Goal: Complete application form

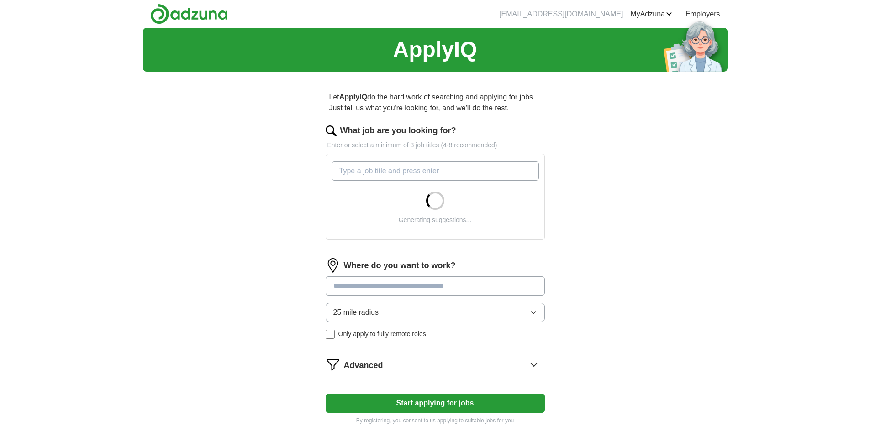
click at [358, 169] on input "What job are you looking for?" at bounding box center [434, 171] width 207 height 19
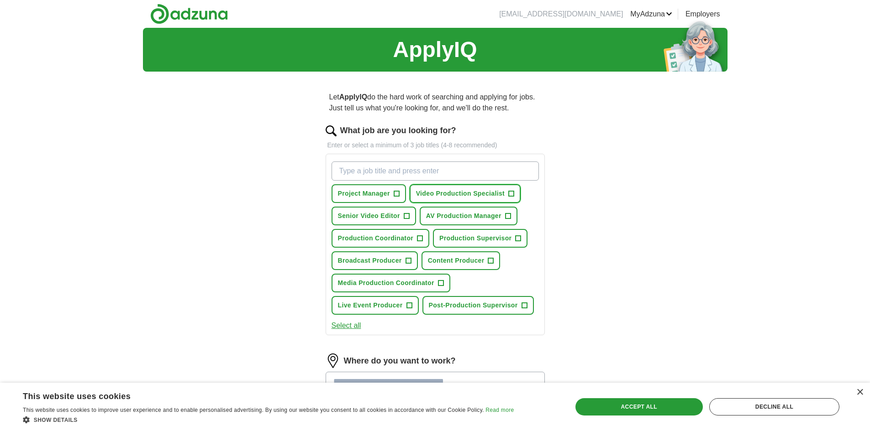
click at [510, 192] on span "+" at bounding box center [511, 193] width 5 height 7
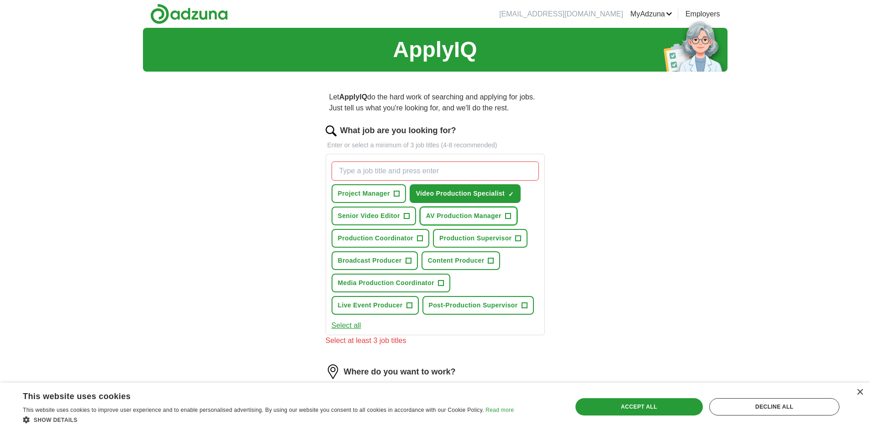
click at [505, 212] on button "AV Production Manager +" at bounding box center [469, 216] width 98 height 19
click at [505, 212] on button "AV Production Manager ✓ ×" at bounding box center [469, 216] width 98 height 19
click at [422, 244] on button "Production Coordinator +" at bounding box center [380, 238] width 98 height 19
click at [407, 262] on span "+" at bounding box center [407, 261] width 5 height 7
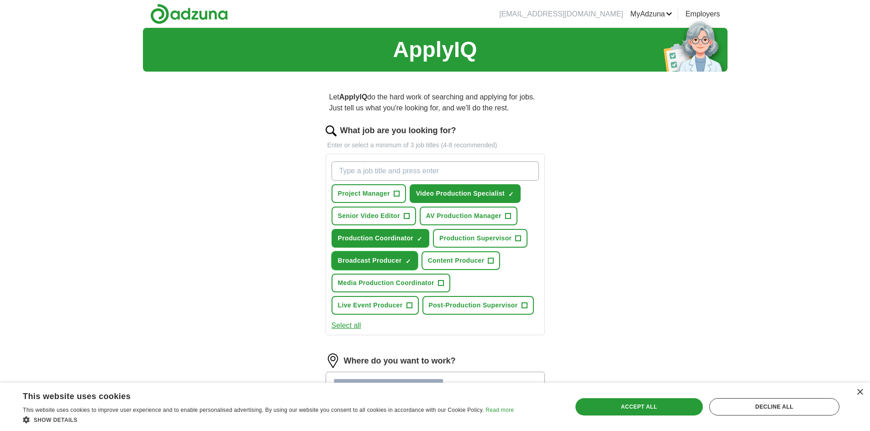
click at [0, 0] on span "×" at bounding box center [0, 0] width 0 height 0
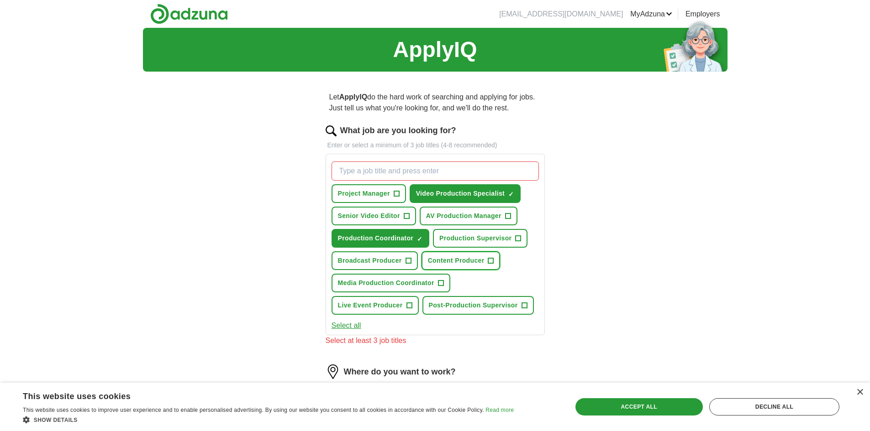
click at [453, 264] on span "Content Producer" at bounding box center [456, 261] width 57 height 10
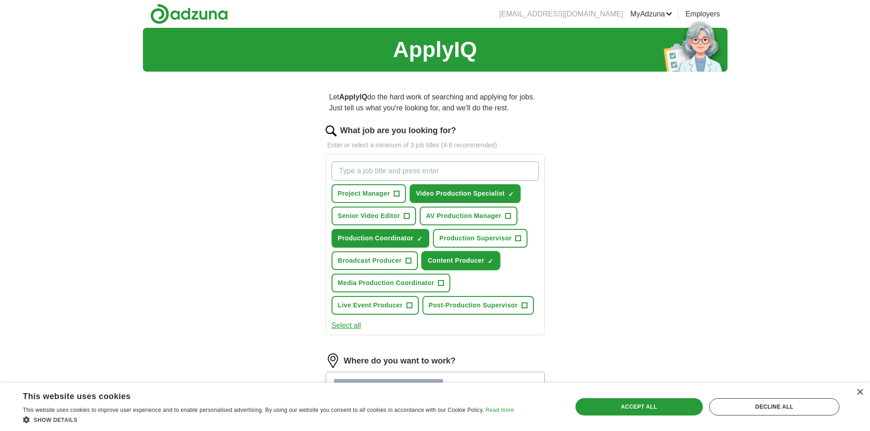
click at [460, 267] on button "Content Producer ✓ ×" at bounding box center [460, 261] width 79 height 19
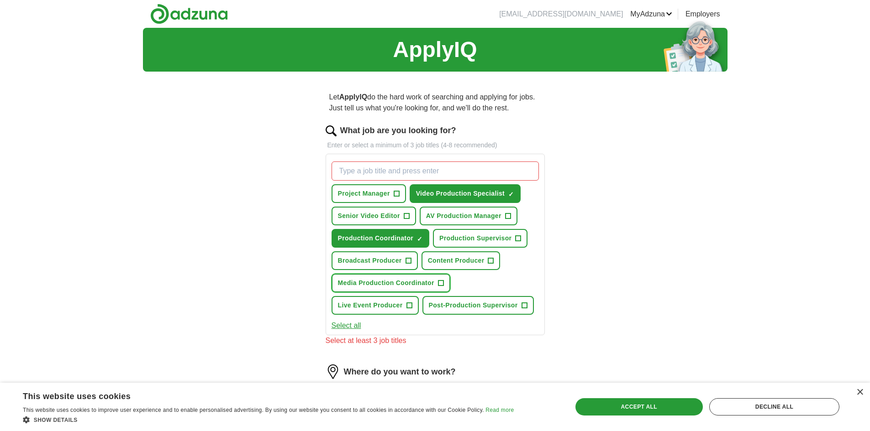
click at [439, 282] on span "+" at bounding box center [440, 283] width 5 height 7
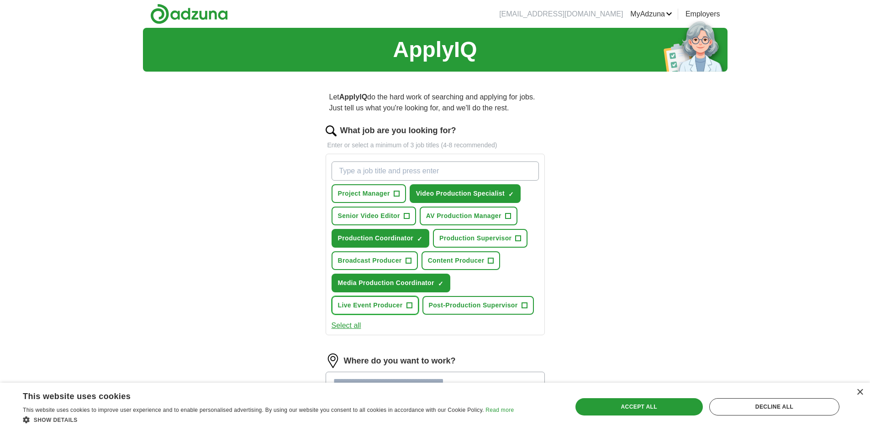
click at [380, 310] on span "Live Event Producer" at bounding box center [370, 306] width 65 height 10
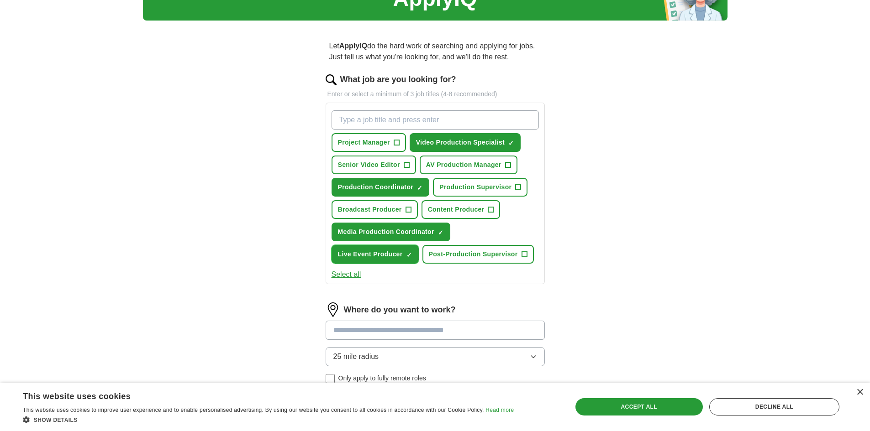
scroll to position [63, 0]
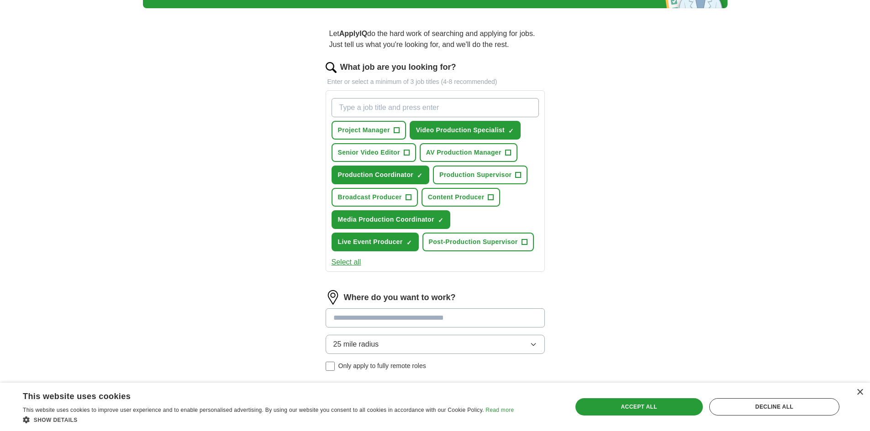
click at [363, 100] on input "What job are you looking for?" at bounding box center [434, 107] width 207 height 19
type input "C"
type input "Video Editor"
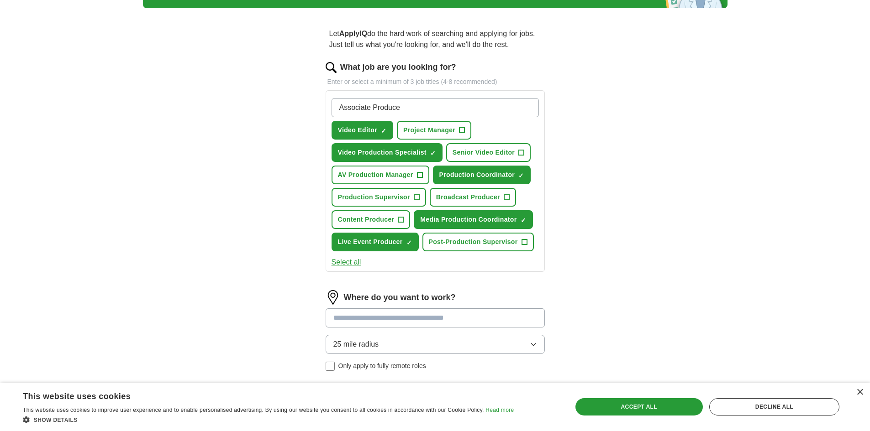
type input "Associate Producer"
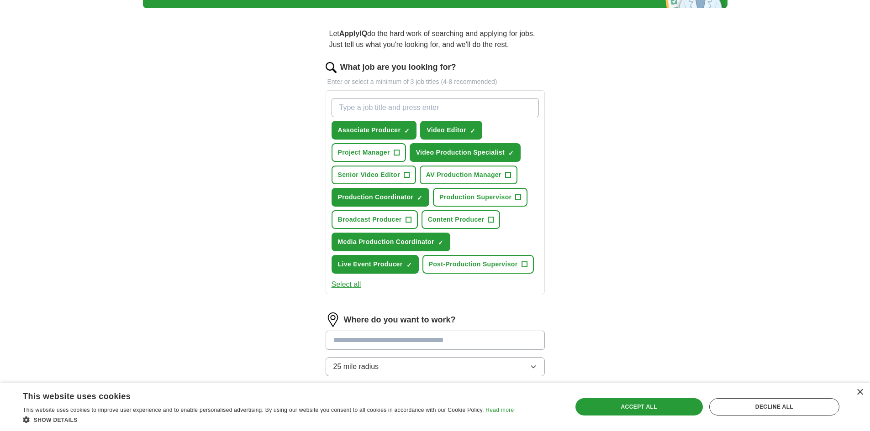
type input "A"
type input "Production Assistant"
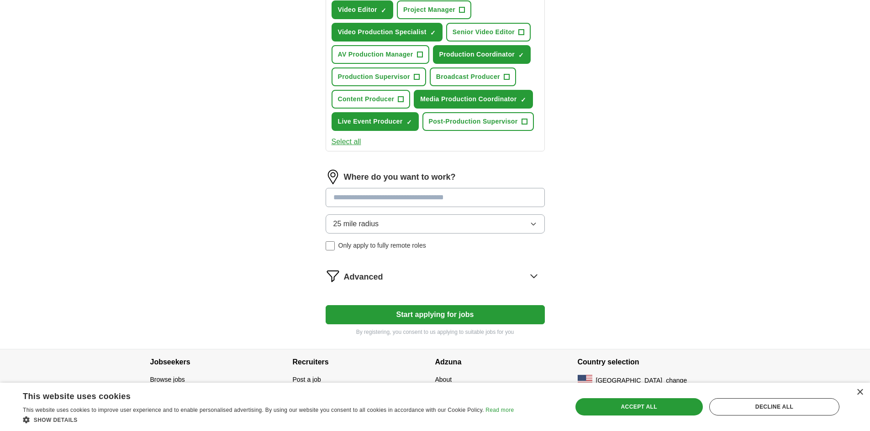
scroll to position [216, 0]
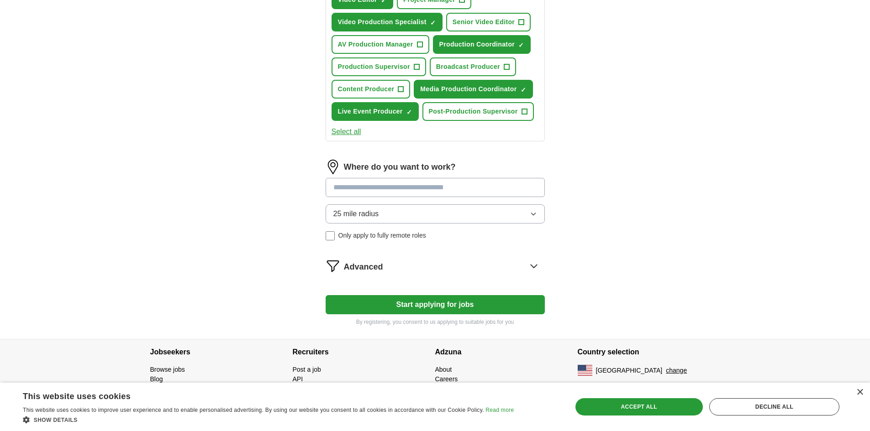
click at [372, 184] on input at bounding box center [435, 187] width 219 height 19
type input "*****"
click at [356, 216] on div "Where do you want to work? ***** 25 mile radius Only apply to fully remote roles" at bounding box center [435, 204] width 219 height 88
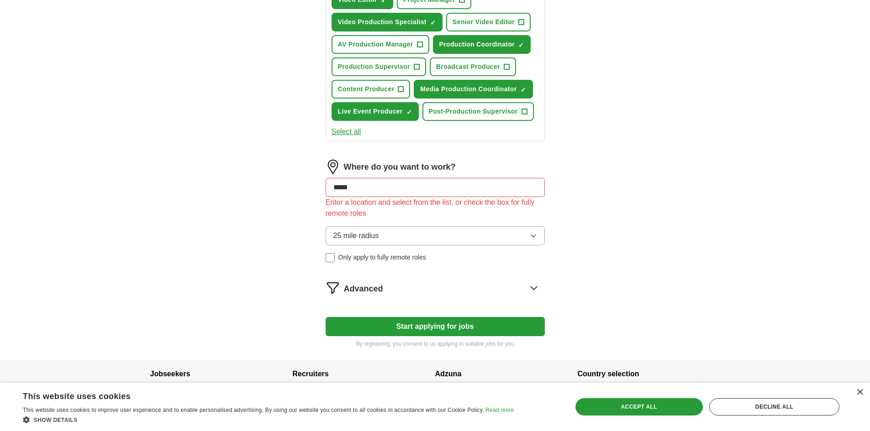
drag, startPoint x: 374, startPoint y: 189, endPoint x: 281, endPoint y: 186, distance: 92.7
click at [281, 186] on div "ApplyIQ Let ApplyIQ do the hard work of searching and applying for jobs. Just t…" at bounding box center [435, 86] width 584 height 550
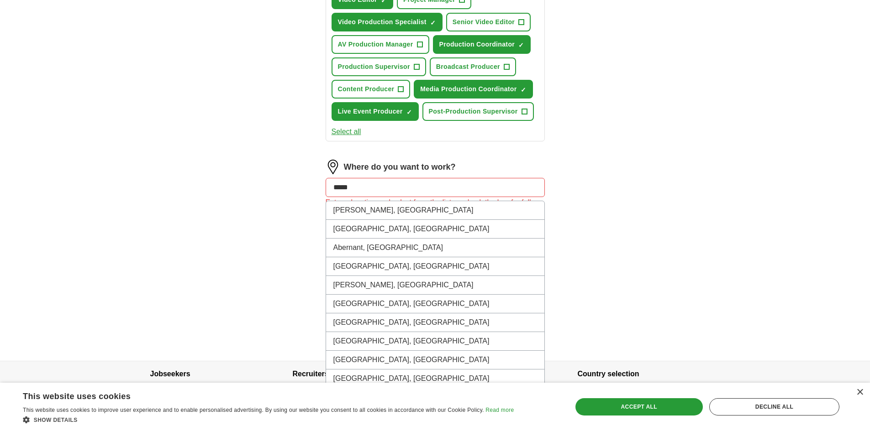
type input "******"
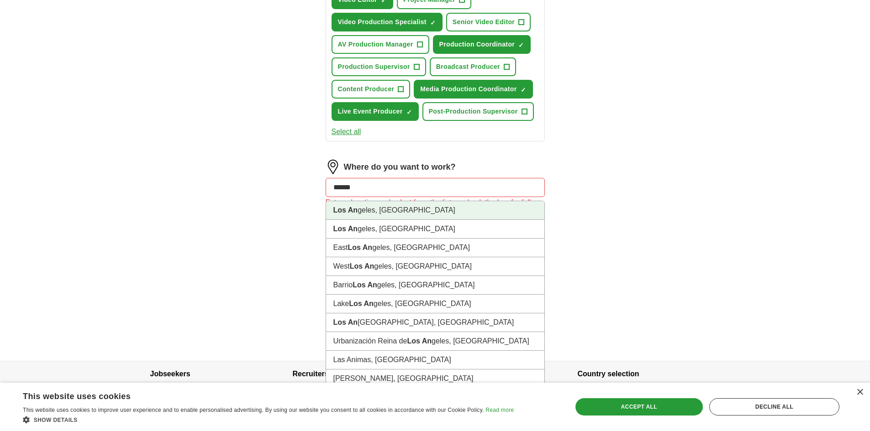
click at [338, 213] on strong "Los An" at bounding box center [345, 210] width 25 height 8
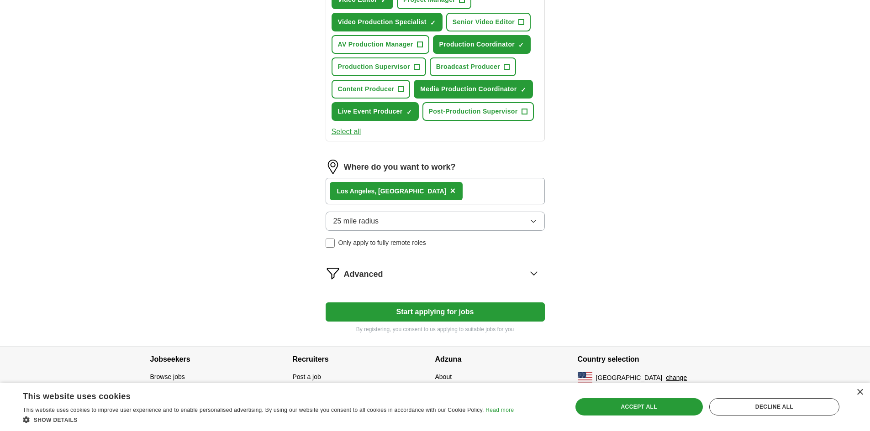
click at [369, 223] on span "25 mile radius" at bounding box center [356, 221] width 46 height 11
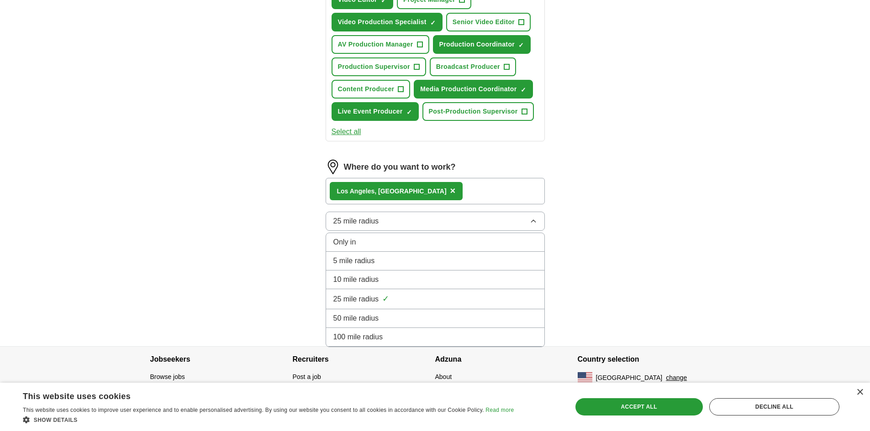
click at [348, 301] on span "25 mile radius" at bounding box center [356, 299] width 46 height 11
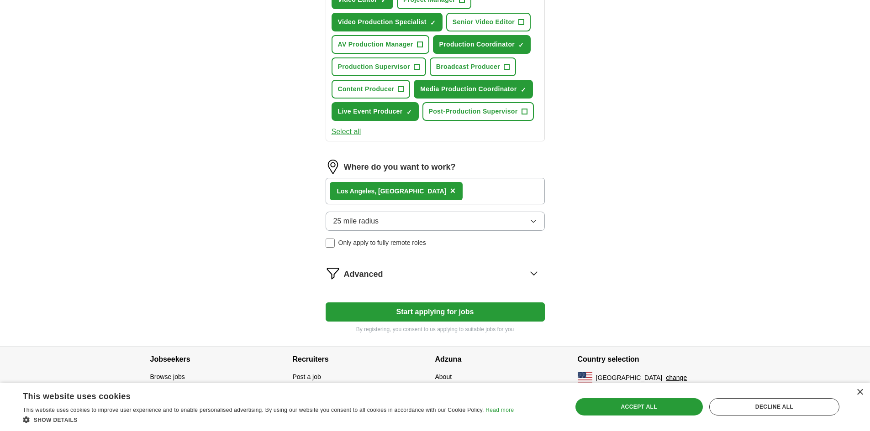
click at [454, 279] on div "Advanced" at bounding box center [444, 273] width 201 height 15
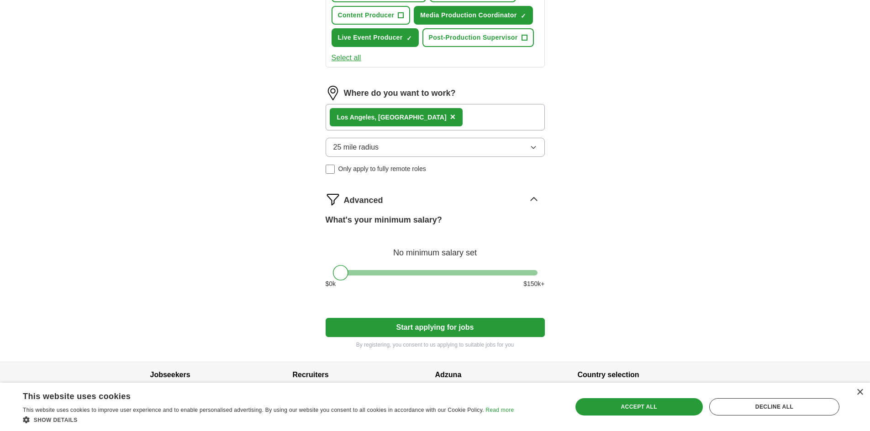
scroll to position [313, 0]
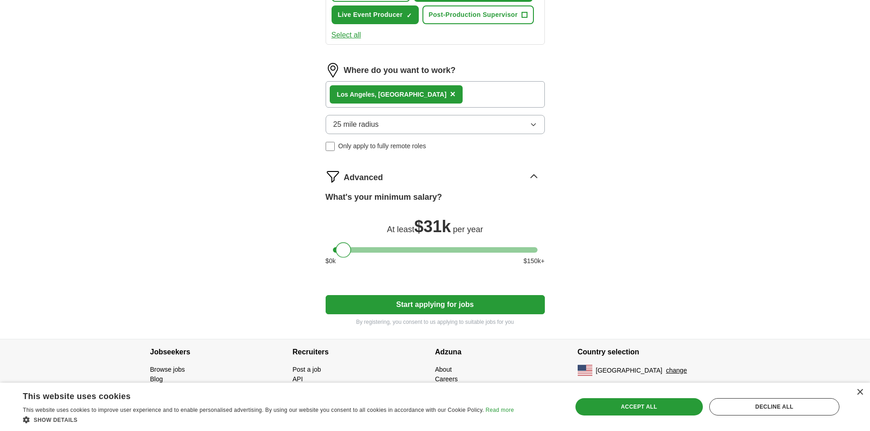
drag, startPoint x: 340, startPoint y: 252, endPoint x: 318, endPoint y: 245, distance: 22.7
click at [318, 245] on div "Let ApplyIQ do the hard work of searching and applying for jobs. Just tell us w…" at bounding box center [435, 52] width 292 height 573
click at [364, 304] on button "Start applying for jobs" at bounding box center [435, 304] width 219 height 19
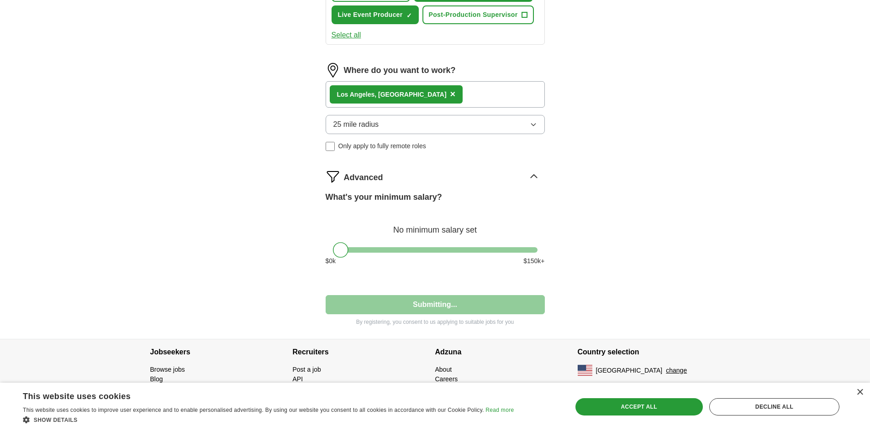
select select "**"
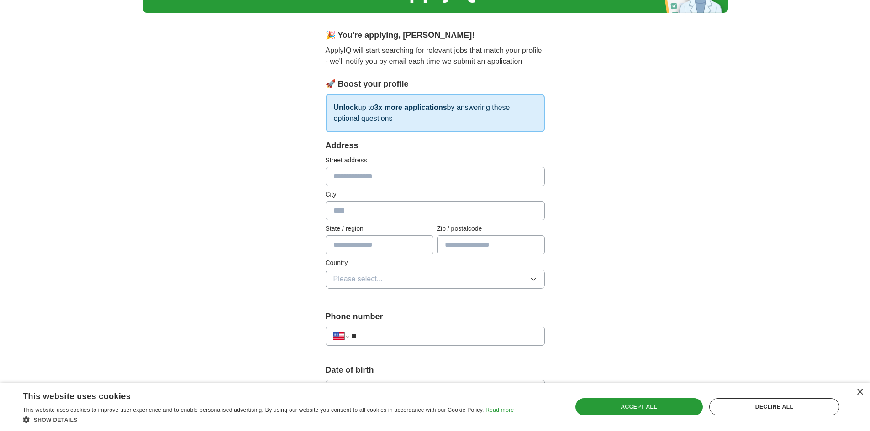
scroll to position [60, 0]
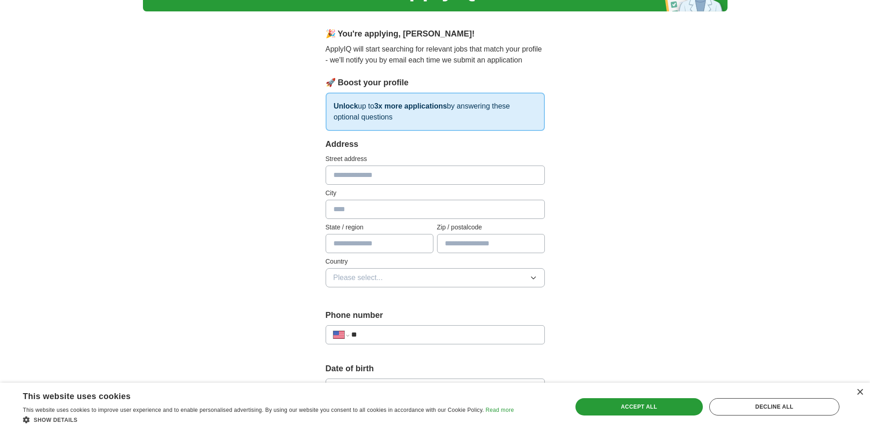
click at [347, 179] on input "text" at bounding box center [435, 175] width 219 height 19
type input "**********"
type input "**"
type input "*****"
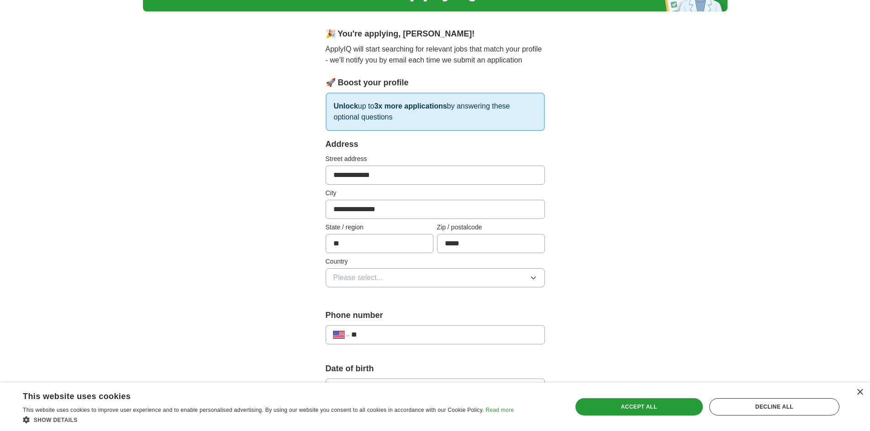
click at [384, 274] on button "Please select..." at bounding box center [435, 277] width 219 height 19
click at [370, 321] on span "[GEOGRAPHIC_DATA]" at bounding box center [371, 317] width 76 height 11
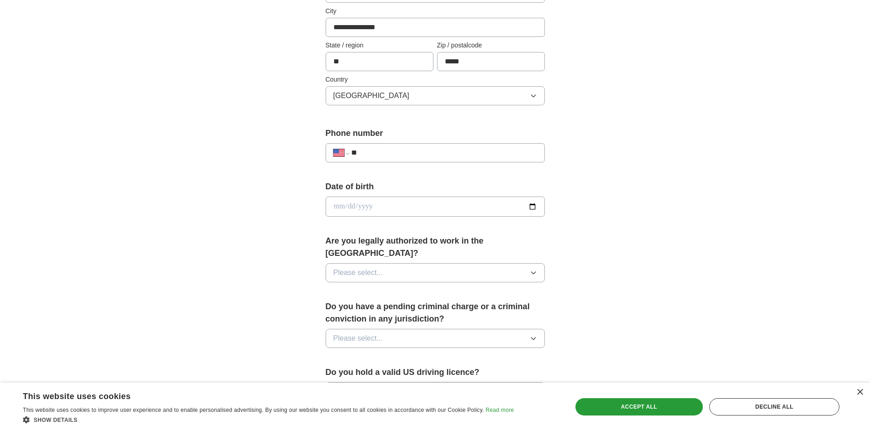
scroll to position [276, 0]
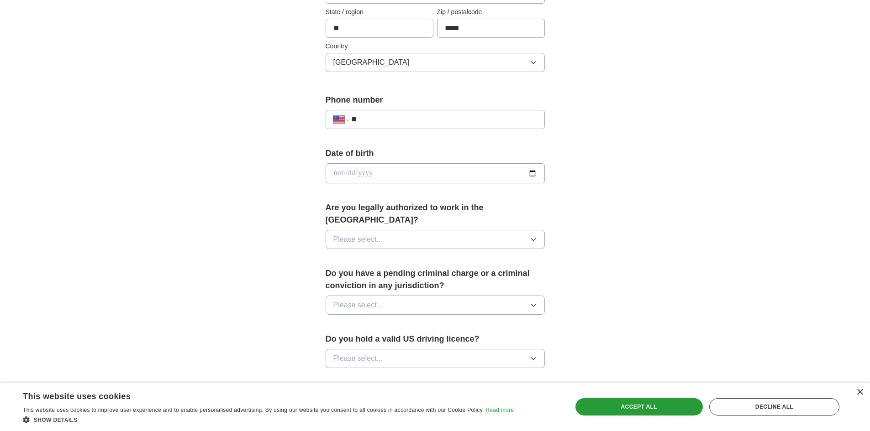
click at [378, 112] on div "**********" at bounding box center [435, 119] width 219 height 19
click at [386, 123] on input "**" at bounding box center [443, 119] width 185 height 11
type input "**********"
click at [373, 176] on input "date" at bounding box center [435, 173] width 219 height 20
click at [332, 176] on input "date" at bounding box center [435, 173] width 219 height 20
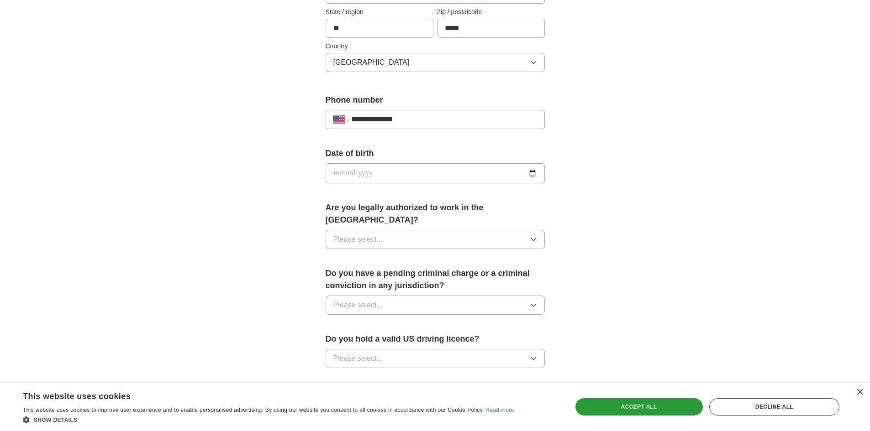
click at [340, 173] on input "date" at bounding box center [435, 173] width 219 height 20
type input "**********"
click at [365, 234] on button "Please select..." at bounding box center [435, 239] width 219 height 19
click at [357, 255] on div "Yes" at bounding box center [435, 260] width 204 height 11
click at [378, 300] on span "Please select..." at bounding box center [358, 305] width 50 height 11
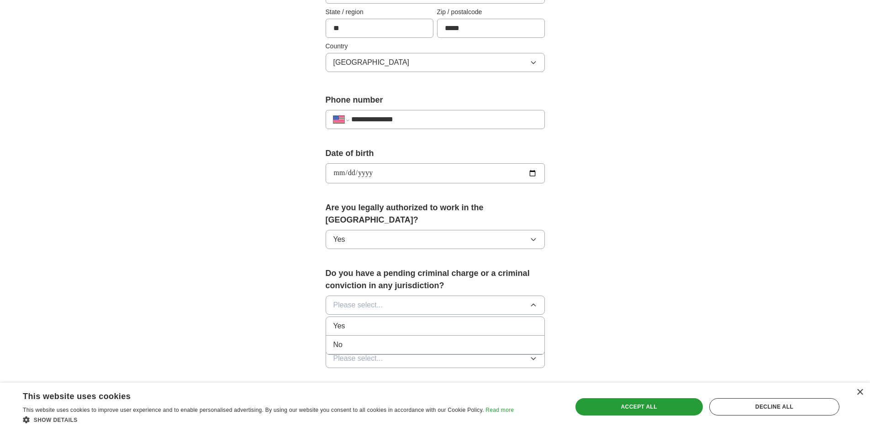
click at [360, 340] on div "No" at bounding box center [435, 345] width 204 height 11
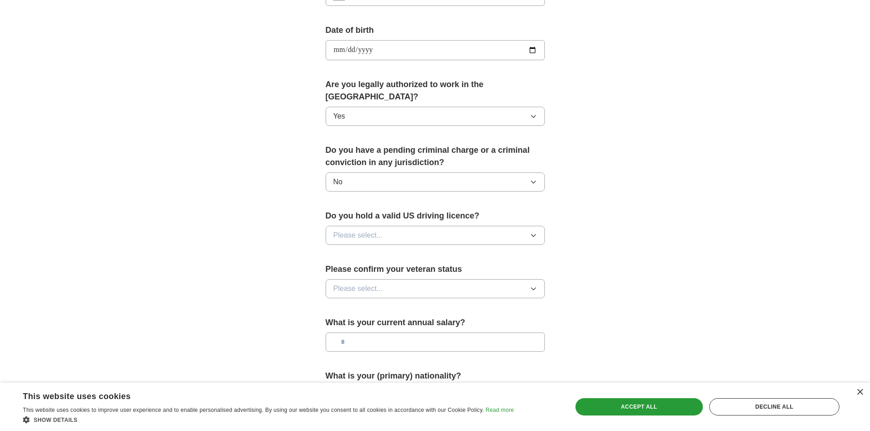
scroll to position [426, 0]
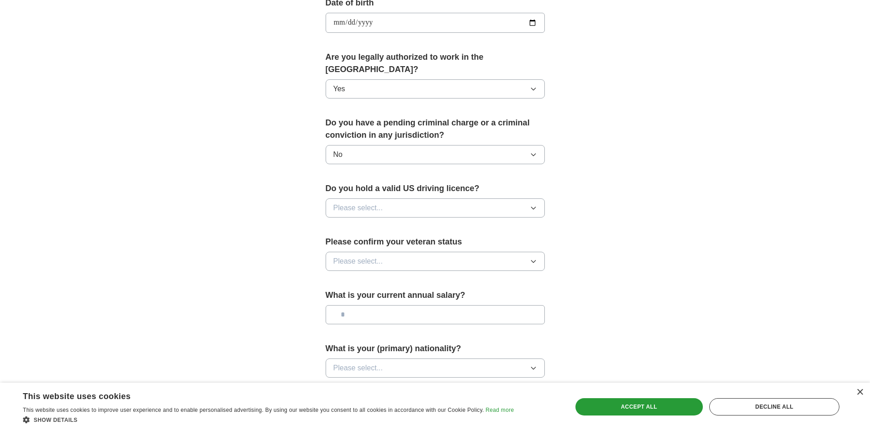
click at [349, 211] on div "Do you hold a valid US driving licence? Please select..." at bounding box center [435, 204] width 219 height 42
click at [363, 203] on span "Please select..." at bounding box center [358, 208] width 50 height 11
click at [363, 224] on div "Yes" at bounding box center [435, 229] width 204 height 11
click at [366, 256] on span "Please select..." at bounding box center [358, 261] width 50 height 11
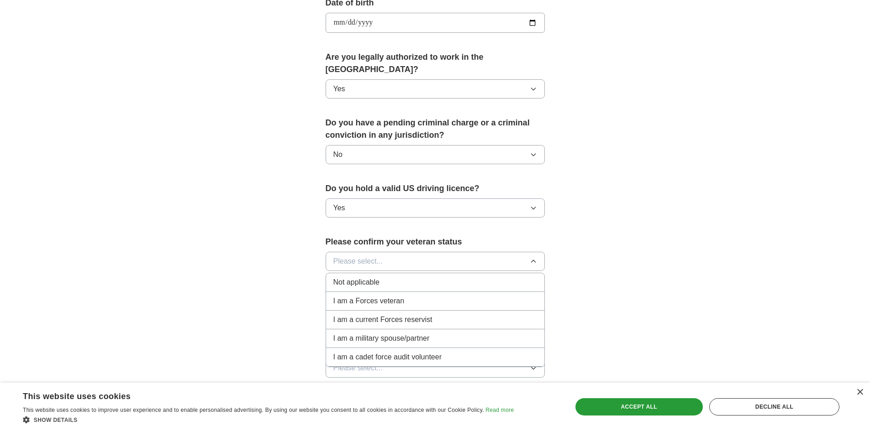
click at [356, 276] on li "Not applicable" at bounding box center [435, 282] width 218 height 19
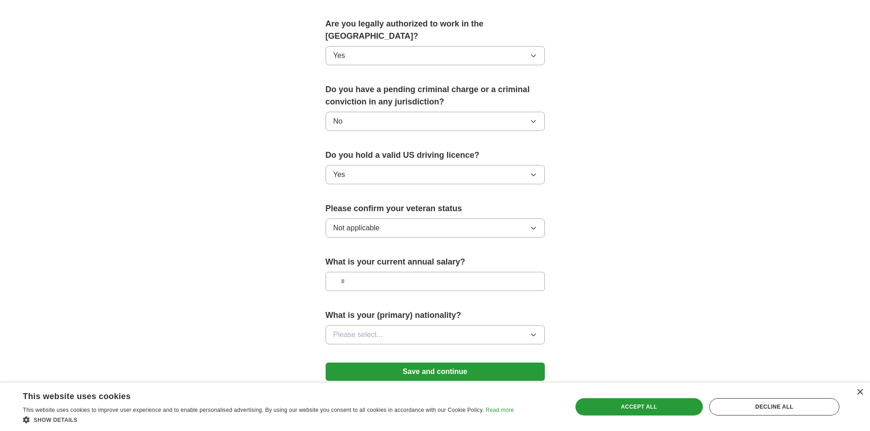
scroll to position [508, 0]
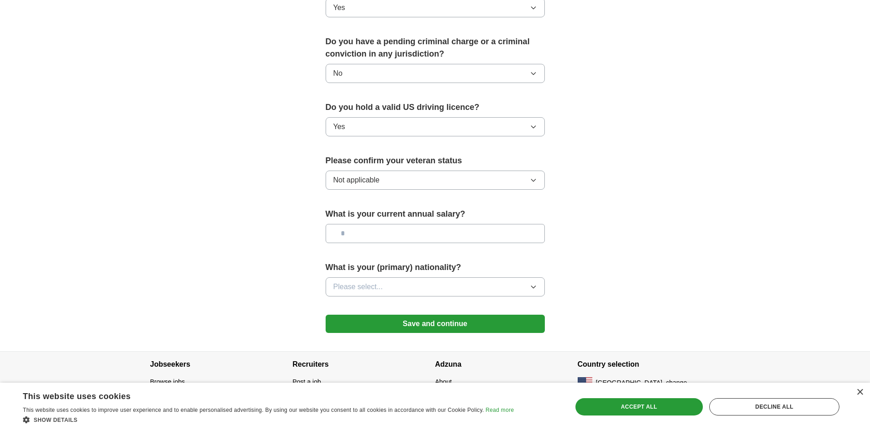
click at [363, 224] on input "text" at bounding box center [435, 233] width 219 height 19
type input "*******"
click at [372, 282] on span "Please select..." at bounding box center [358, 287] width 50 height 11
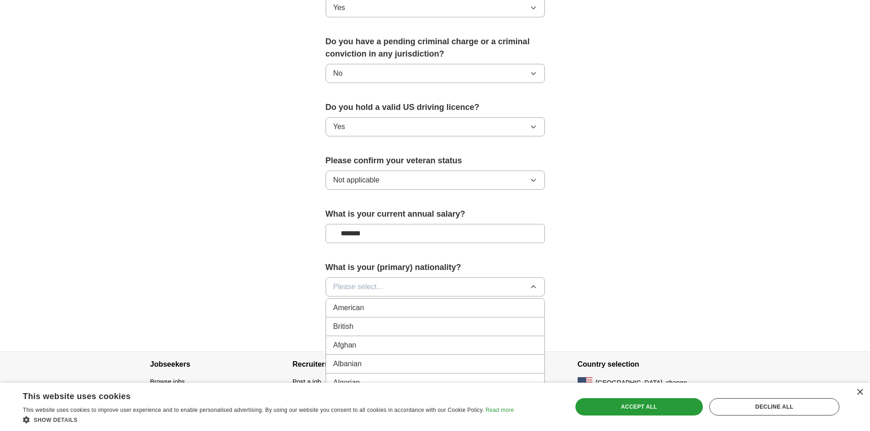
click at [371, 303] on div "American" at bounding box center [435, 308] width 204 height 11
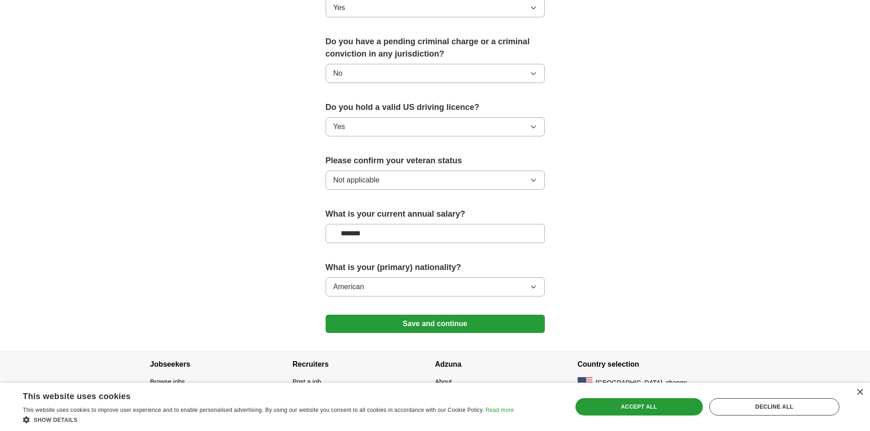
click at [386, 315] on button "Save and continue" at bounding box center [435, 324] width 219 height 18
